Goal: Task Accomplishment & Management: Manage account settings

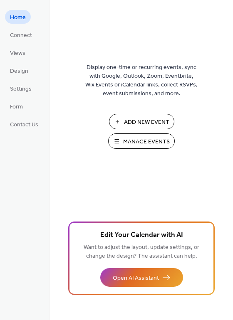
click at [141, 145] on span "Manage Events" at bounding box center [146, 142] width 47 height 9
click at [22, 37] on span "Connect" at bounding box center [21, 35] width 22 height 9
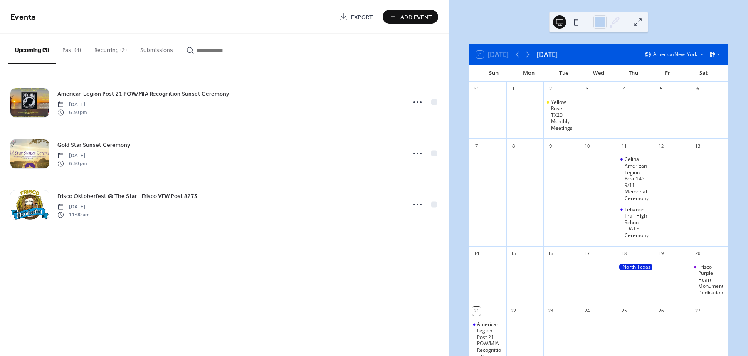
click at [639, 22] on button at bounding box center [637, 21] width 13 height 13
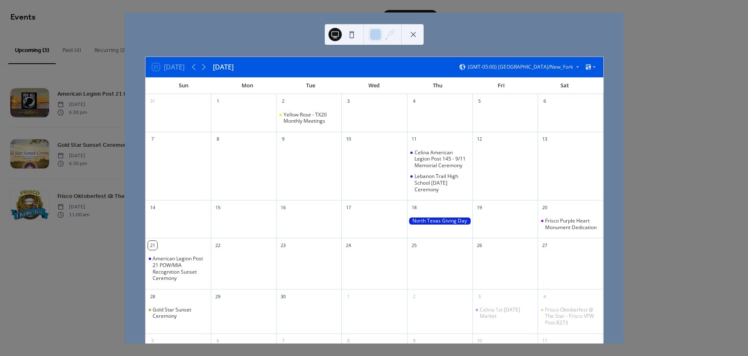
click at [411, 34] on button at bounding box center [412, 34] width 13 height 13
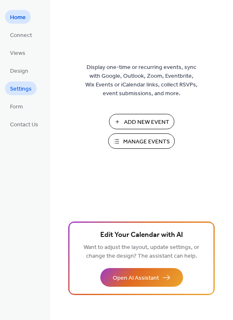
click at [20, 93] on span "Settings" at bounding box center [21, 89] width 22 height 9
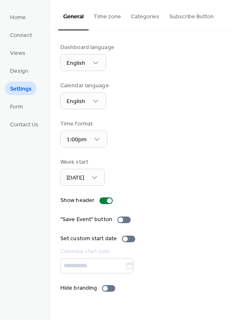
click at [114, 17] on button "Time zone" at bounding box center [107, 15] width 37 height 30
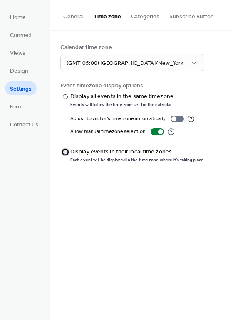
click at [66, 152] on div at bounding box center [65, 152] width 5 height 5
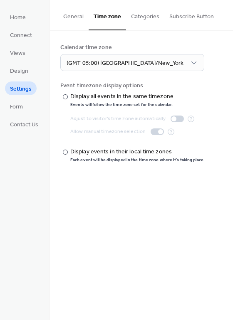
click at [148, 18] on button "Categories" at bounding box center [145, 15] width 38 height 30
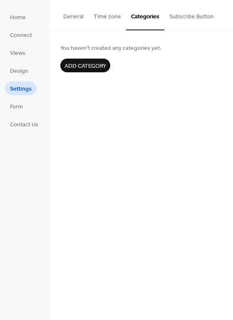
click at [74, 15] on button "General" at bounding box center [73, 15] width 30 height 30
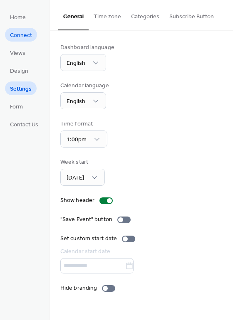
click at [18, 36] on span "Connect" at bounding box center [21, 35] width 22 height 9
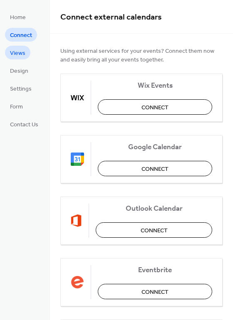
click at [17, 52] on span "Views" at bounding box center [17, 53] width 15 height 9
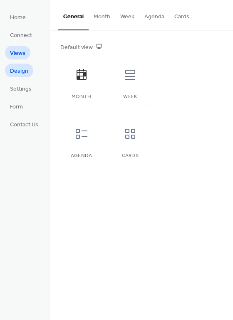
click at [16, 70] on span "Design" at bounding box center [19, 71] width 18 height 9
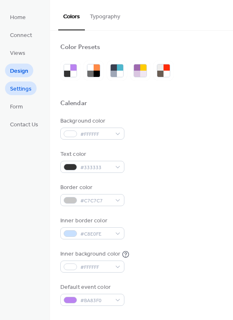
click at [17, 91] on span "Settings" at bounding box center [21, 89] width 22 height 9
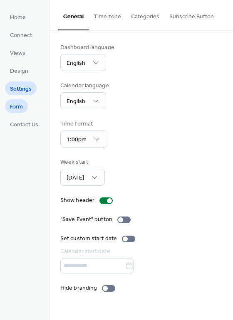
click at [16, 108] on span "Form" at bounding box center [16, 107] width 13 height 9
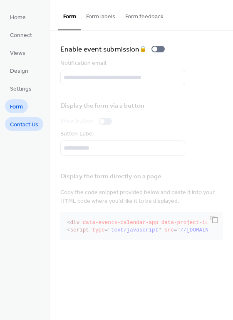
click at [18, 123] on span "Contact Us" at bounding box center [24, 124] width 28 height 9
